Goal: Information Seeking & Learning: Learn about a topic

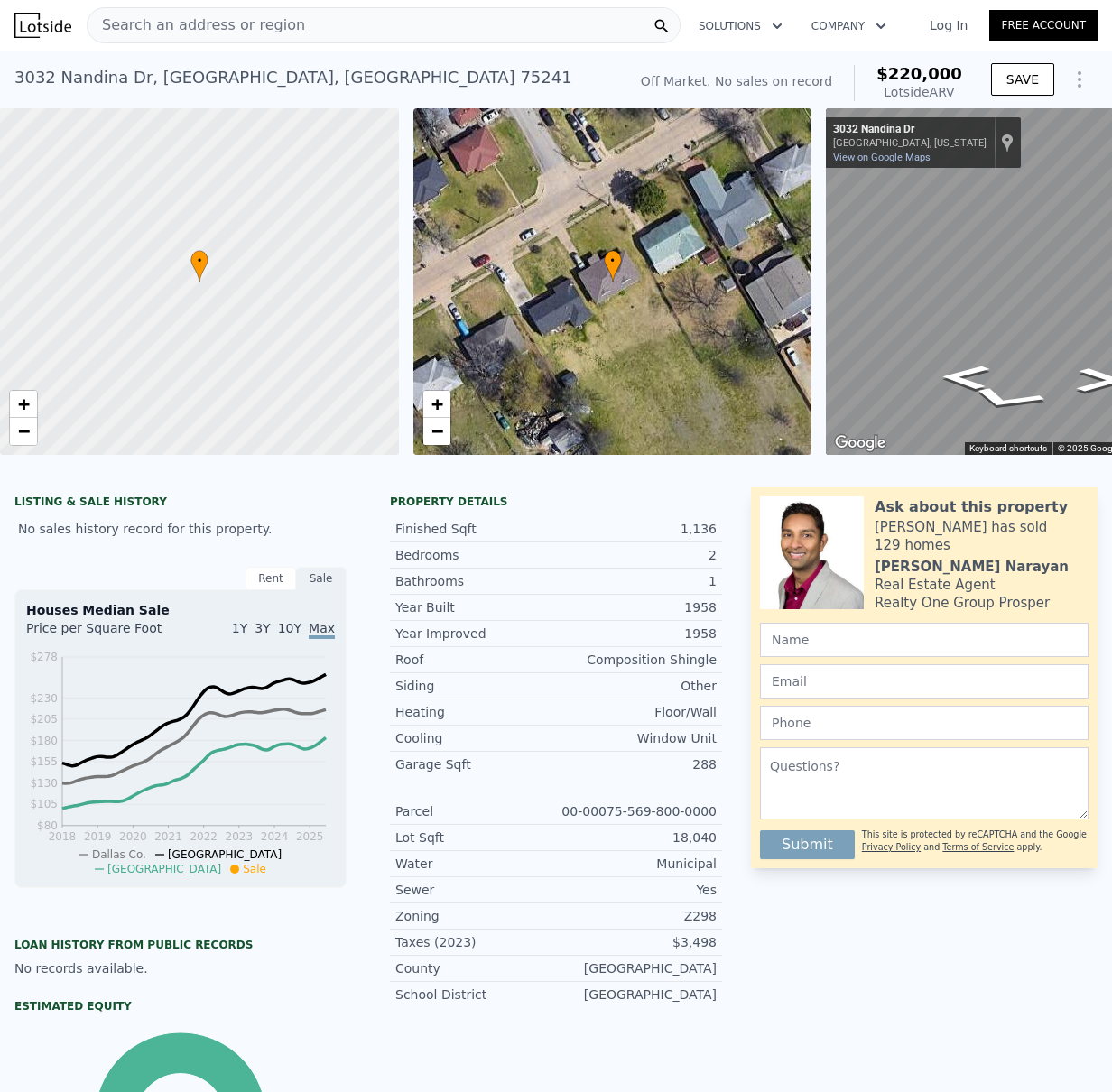
click at [143, 20] on span "Search an address or region" at bounding box center [196, 25] width 217 height 22
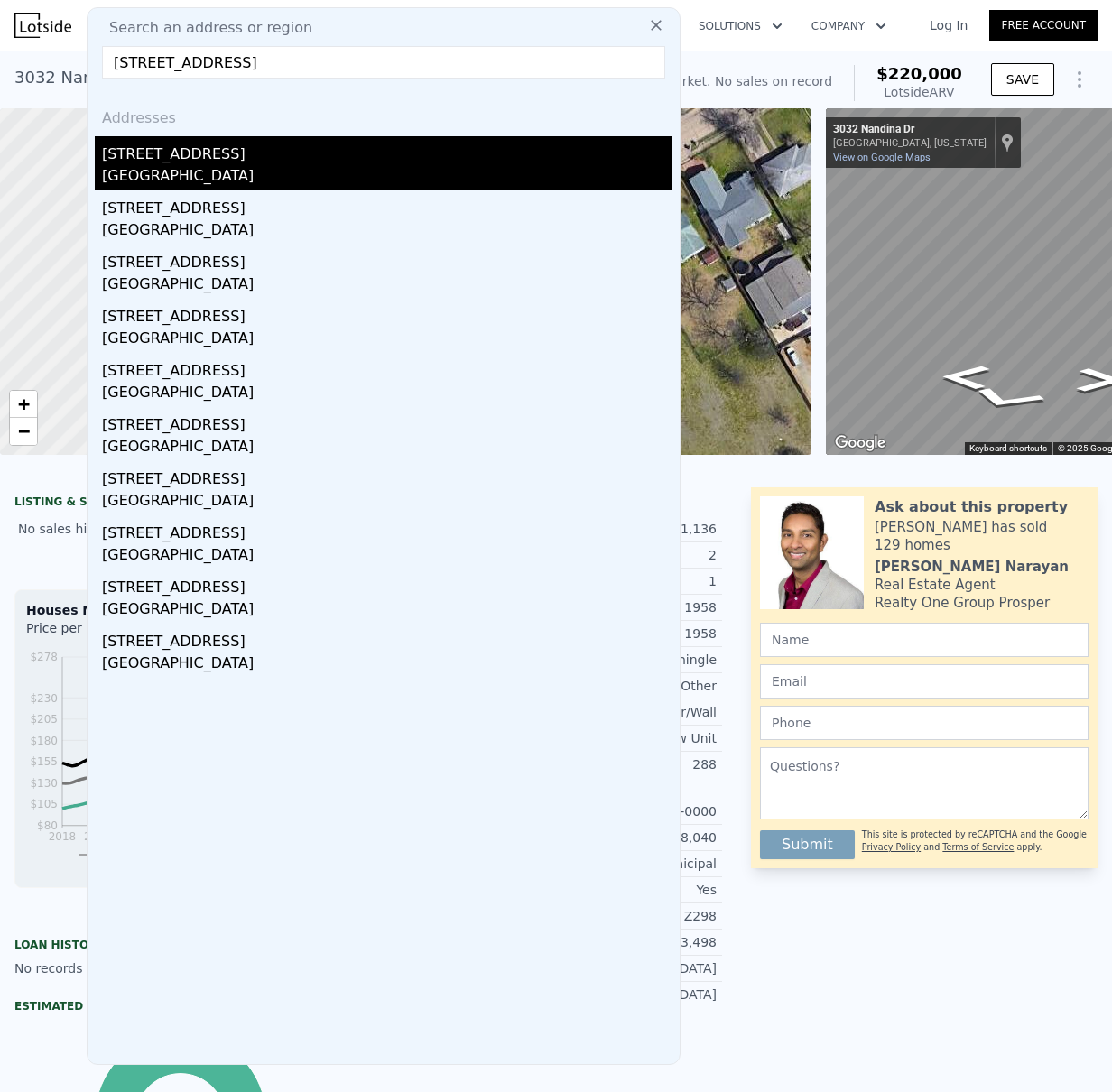
type input "[STREET_ADDRESS]"
click at [173, 162] on div "[STREET_ADDRESS]" at bounding box center [387, 151] width 570 height 29
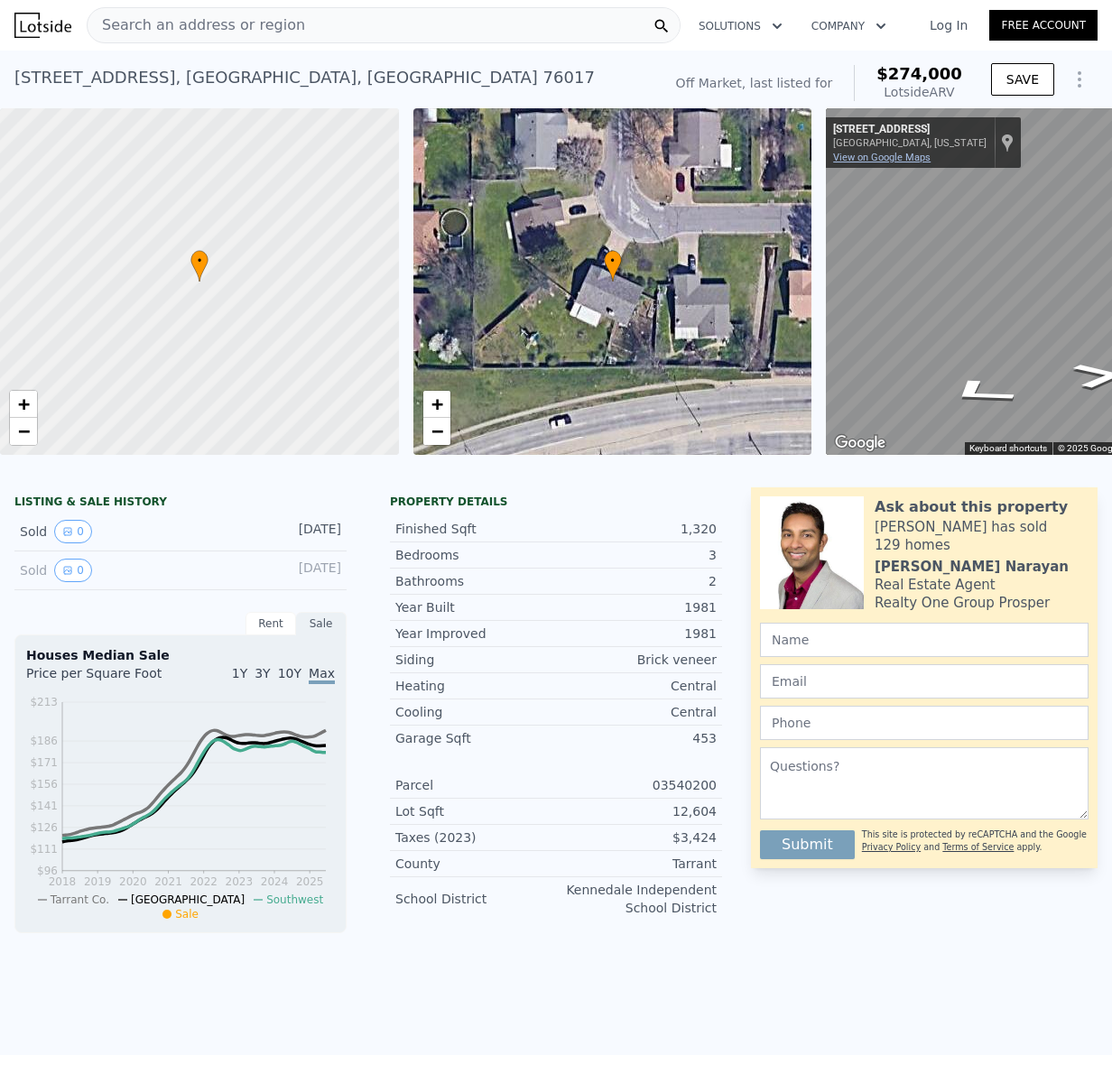
click at [859, 159] on link "View on Google Maps" at bounding box center [882, 158] width 98 height 12
click at [432, 393] on span "+" at bounding box center [437, 404] width 12 height 23
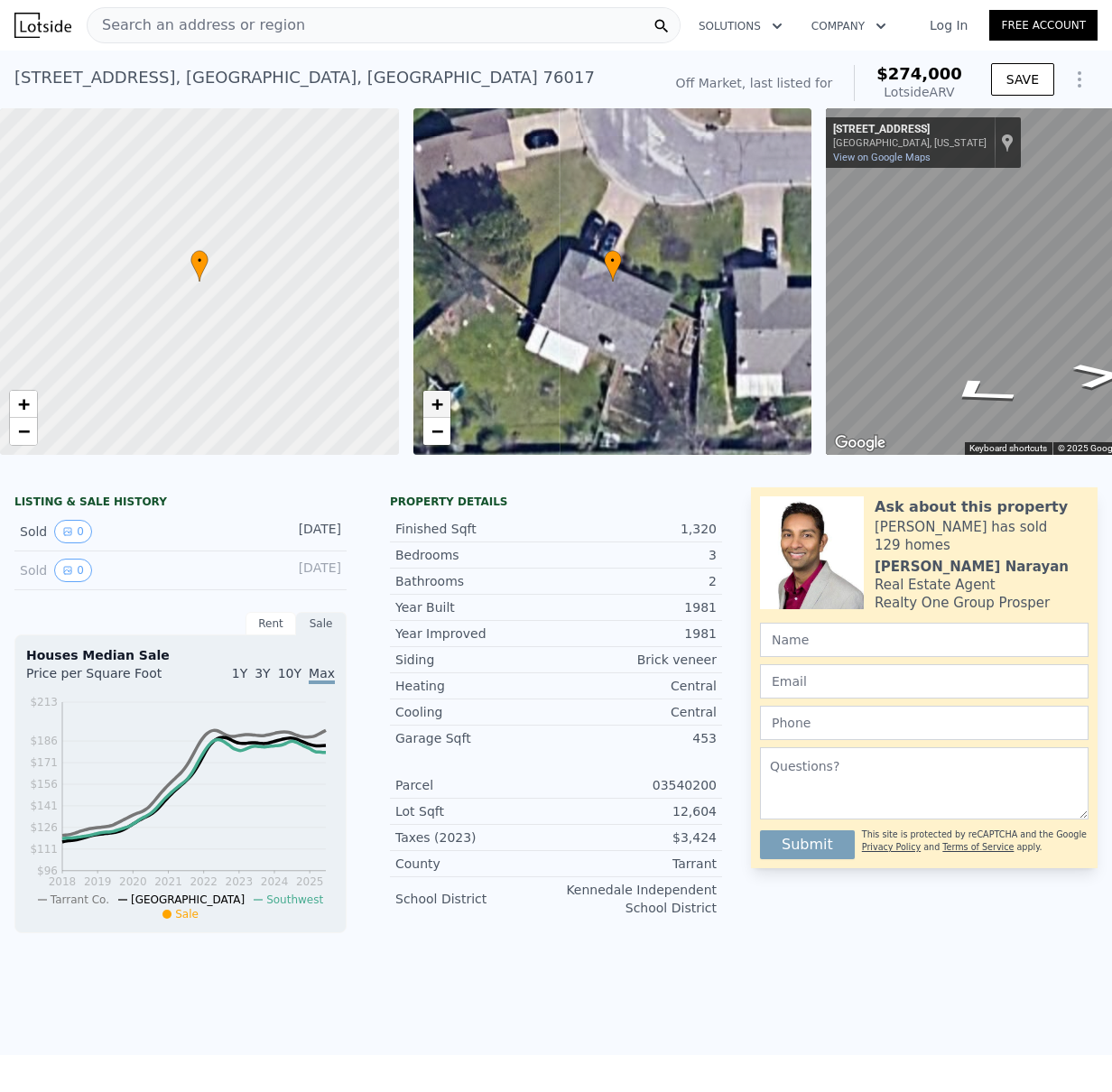
click at [432, 393] on span "+" at bounding box center [437, 404] width 12 height 23
click at [437, 442] on span "−" at bounding box center [437, 431] width 12 height 23
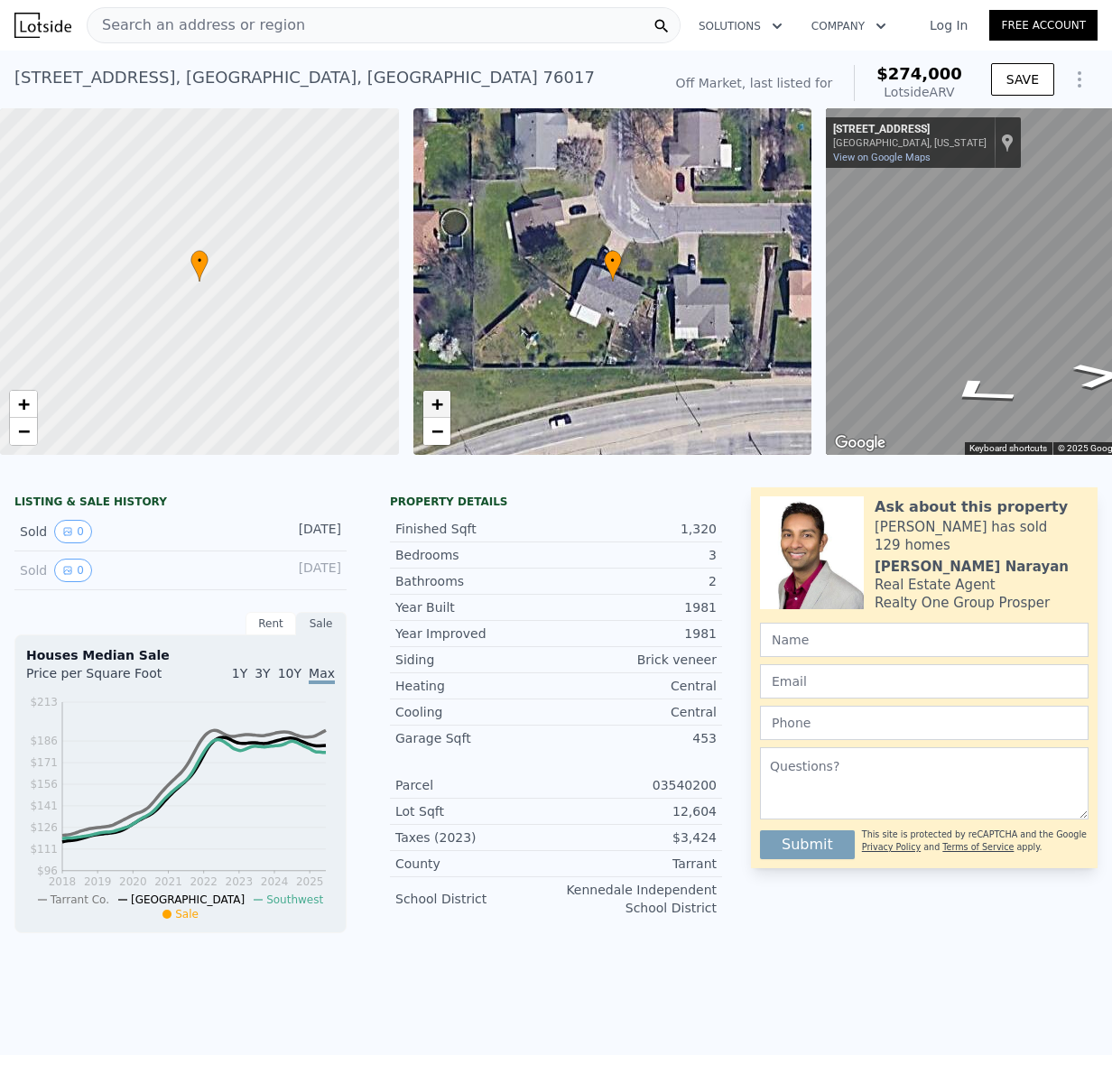
click at [445, 410] on link "+" at bounding box center [436, 404] width 27 height 27
